Goal: Task Accomplishment & Management: Use online tool/utility

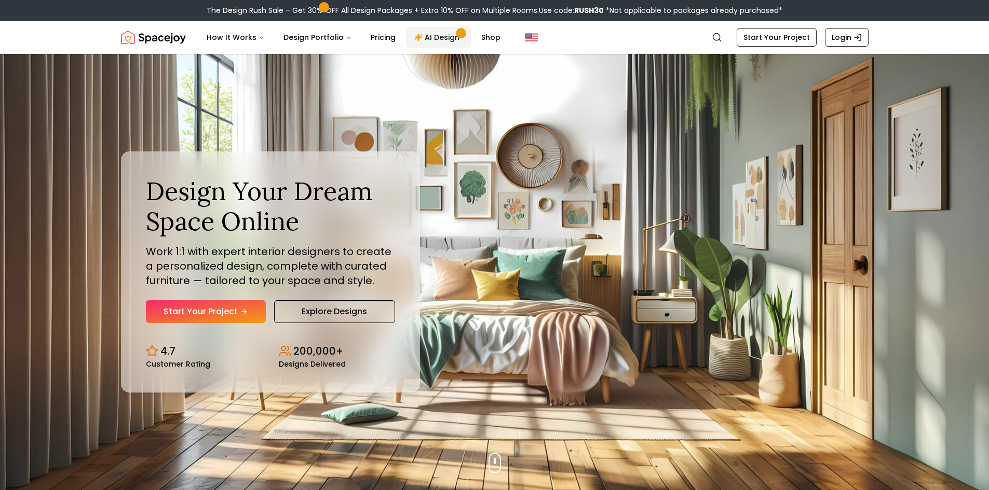
click at [452, 44] on link "AI Design" at bounding box center [438, 37] width 65 height 21
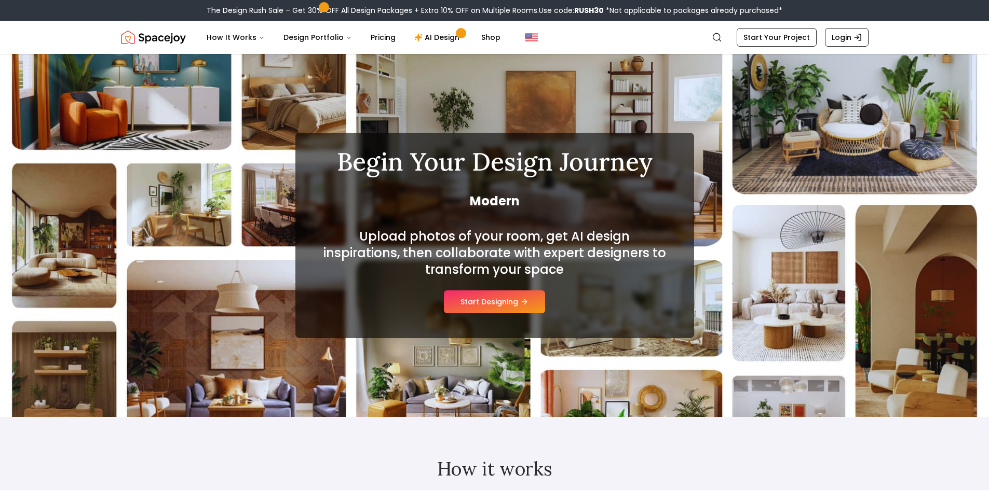
click at [503, 314] on div "Begin Your Design Journey Modern Upload photos of your room, get AI design insp…" at bounding box center [494, 235] width 399 height 205
click at [508, 306] on button "Start Designing" at bounding box center [494, 302] width 101 height 23
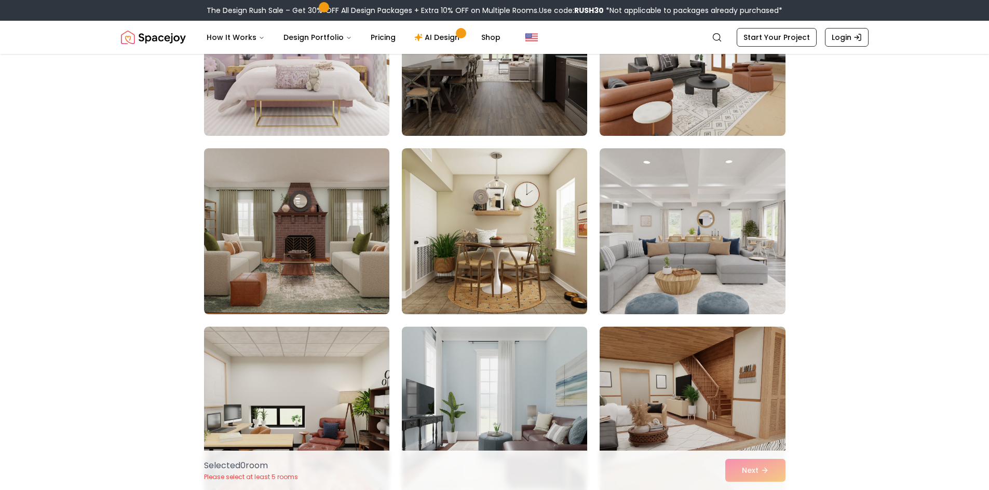
scroll to position [1245, 0]
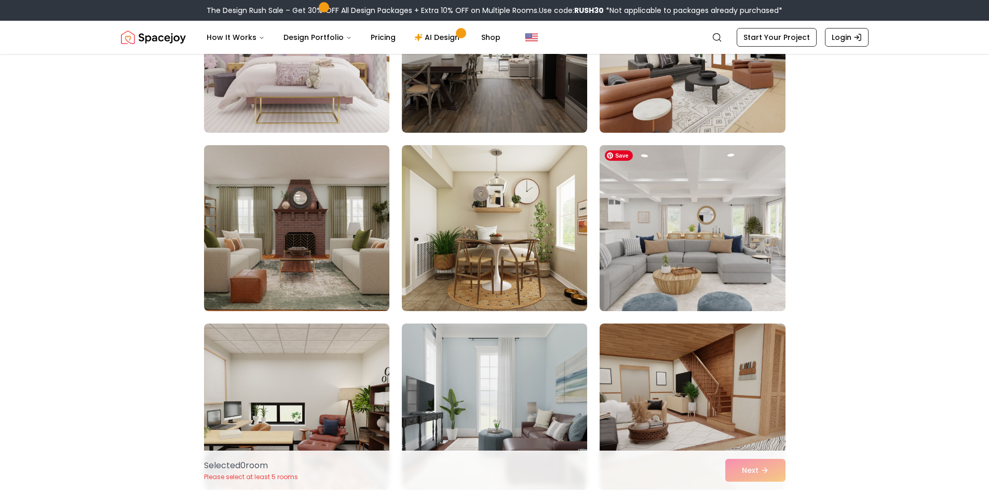
click at [703, 227] on img at bounding box center [692, 228] width 195 height 174
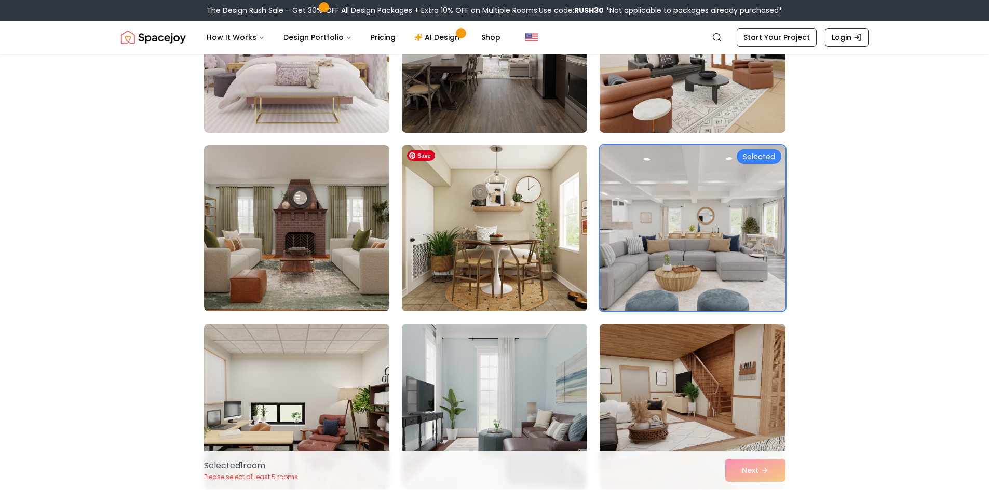
click at [518, 236] on img at bounding box center [494, 228] width 195 height 174
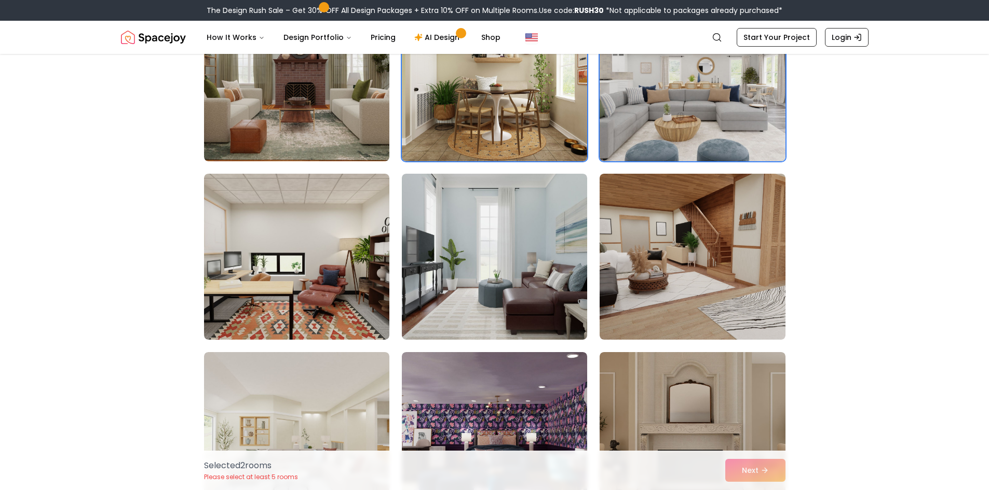
scroll to position [1401, 0]
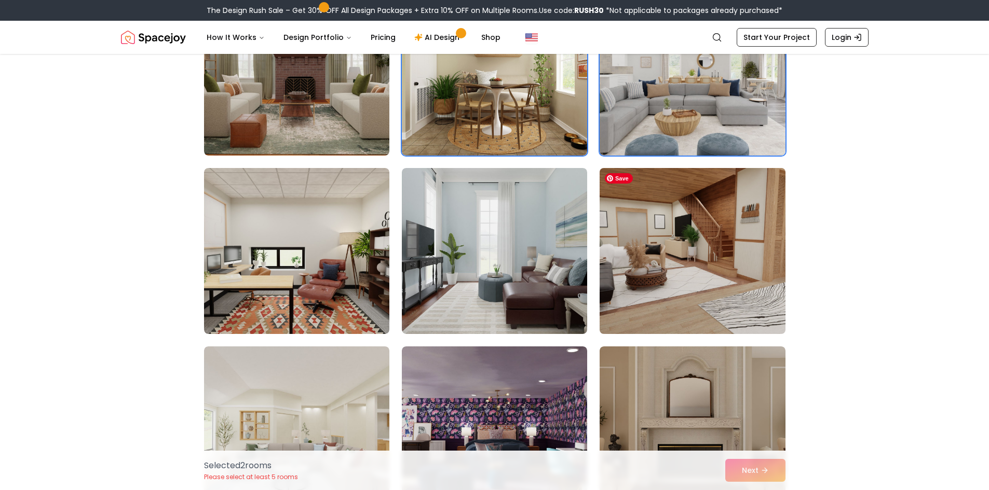
click at [717, 265] on img at bounding box center [692, 251] width 195 height 174
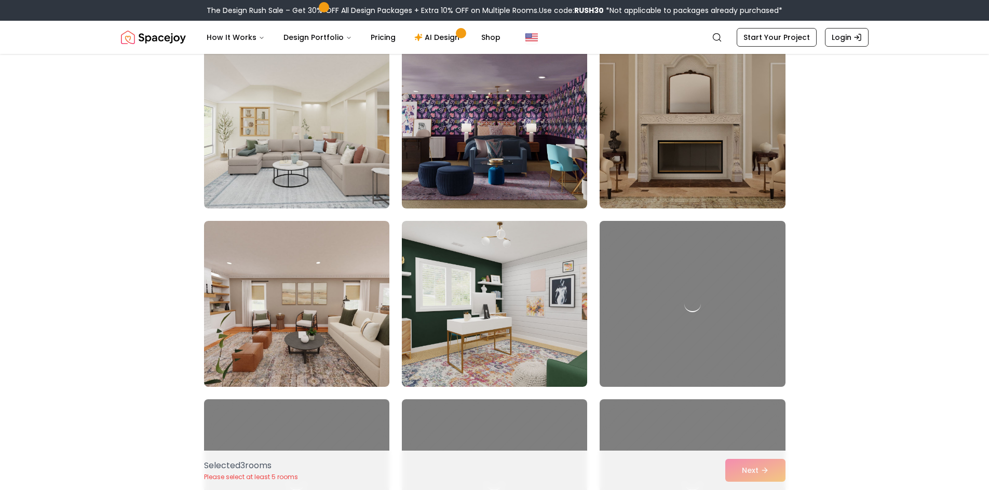
scroll to position [1661, 0]
